Goal: Navigation & Orientation: Go to known website

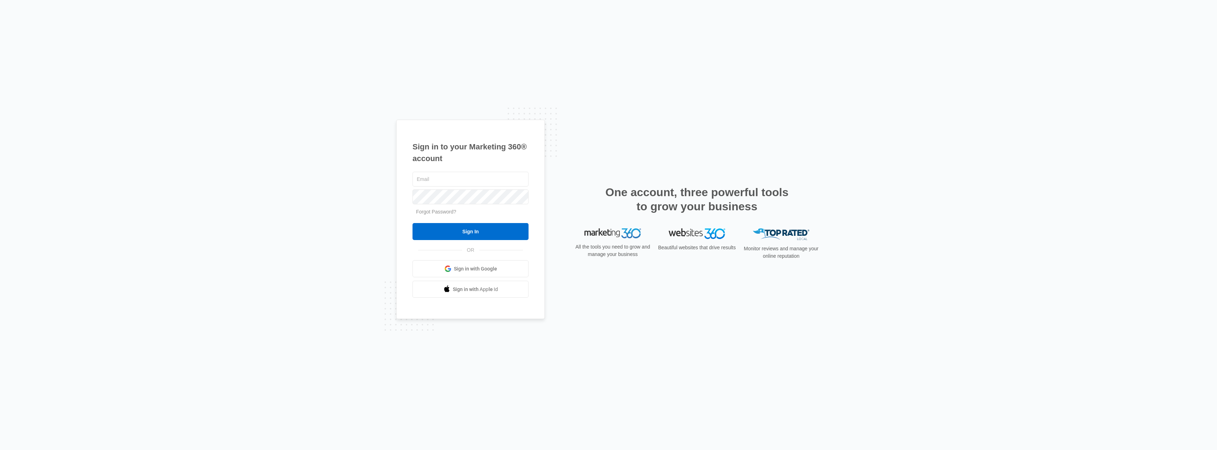
click at [440, 180] on input "text" at bounding box center [470, 179] width 116 height 15
type input "[PERSON_NAME][EMAIL_ADDRESS][DOMAIN_NAME]"
click at [480, 230] on input "Sign In" at bounding box center [470, 231] width 116 height 17
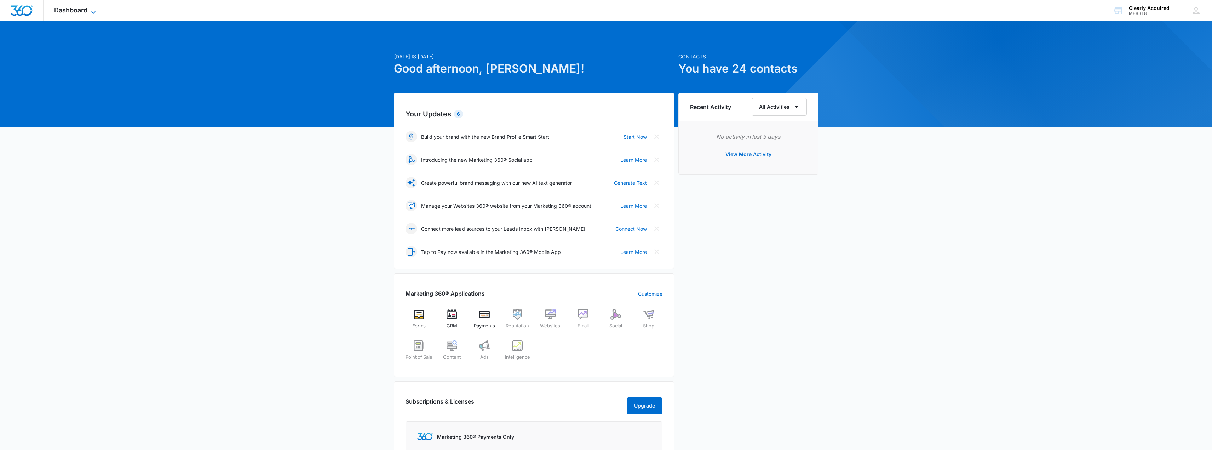
click at [83, 12] on span "Dashboard" at bounding box center [70, 9] width 33 height 7
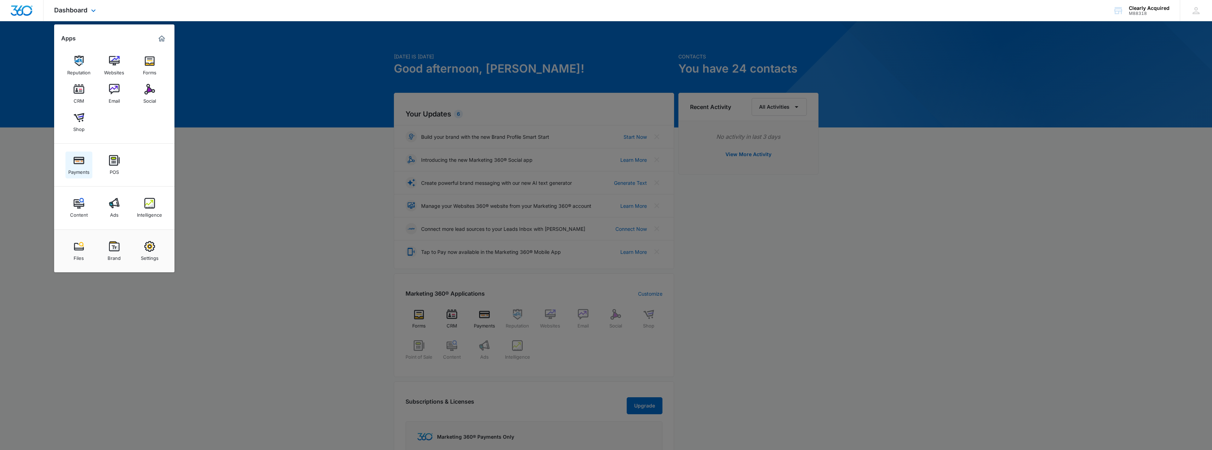
click at [79, 165] on img at bounding box center [79, 160] width 11 height 11
